Goal: Task Accomplishment & Management: Manage account settings

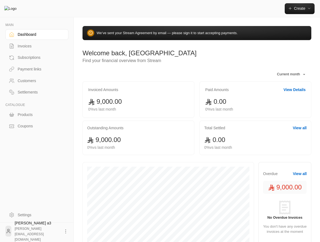
click at [37, 69] on div "Payment links" at bounding box center [40, 68] width 44 height 5
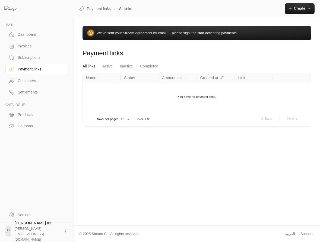
click at [63, 233] on icon at bounding box center [65, 231] width 5 height 5
click at [57, 234] on li "Logout" at bounding box center [56, 231] width 20 height 9
